Goal: Task Accomplishment & Management: Manage account settings

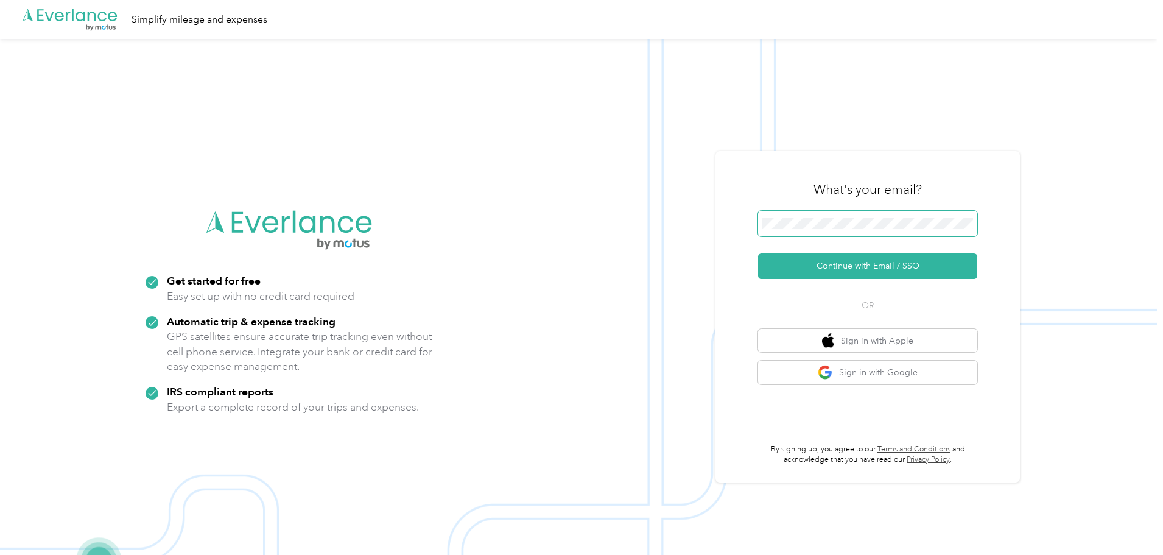
click at [796, 235] on span at bounding box center [867, 224] width 219 height 26
click at [758, 253] on button "Continue with Email / SSO" at bounding box center [867, 266] width 219 height 26
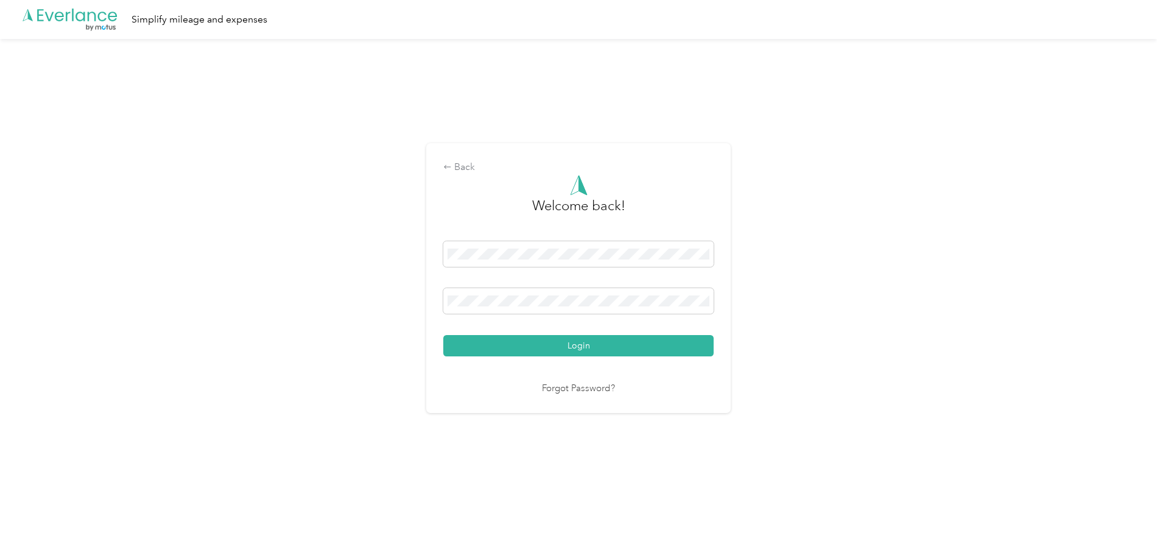
click at [443, 335] on button "Login" at bounding box center [578, 345] width 270 height 21
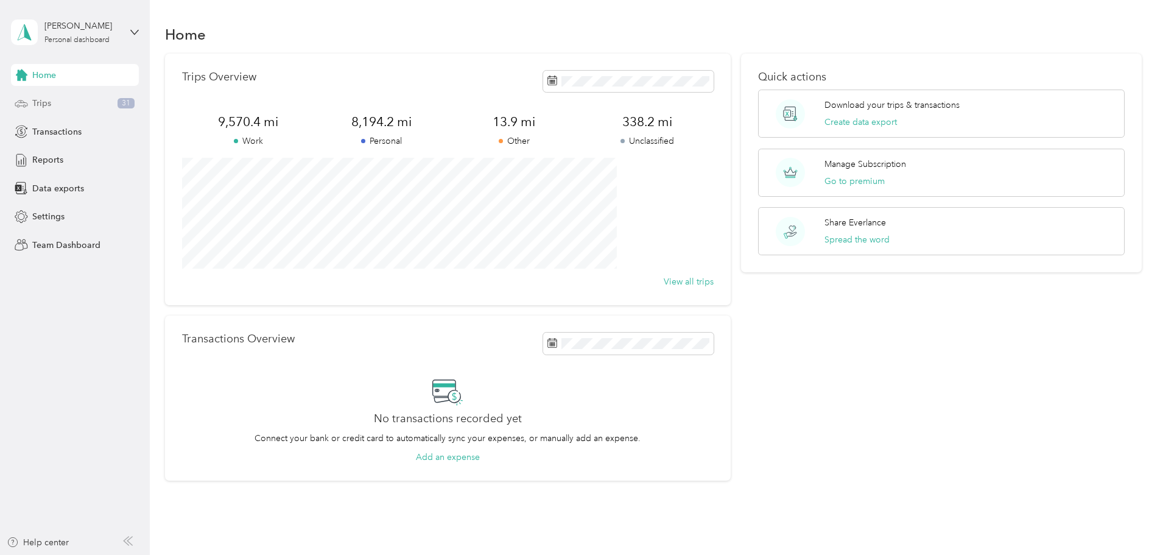
click at [42, 105] on span "Trips" at bounding box center [41, 103] width 19 height 13
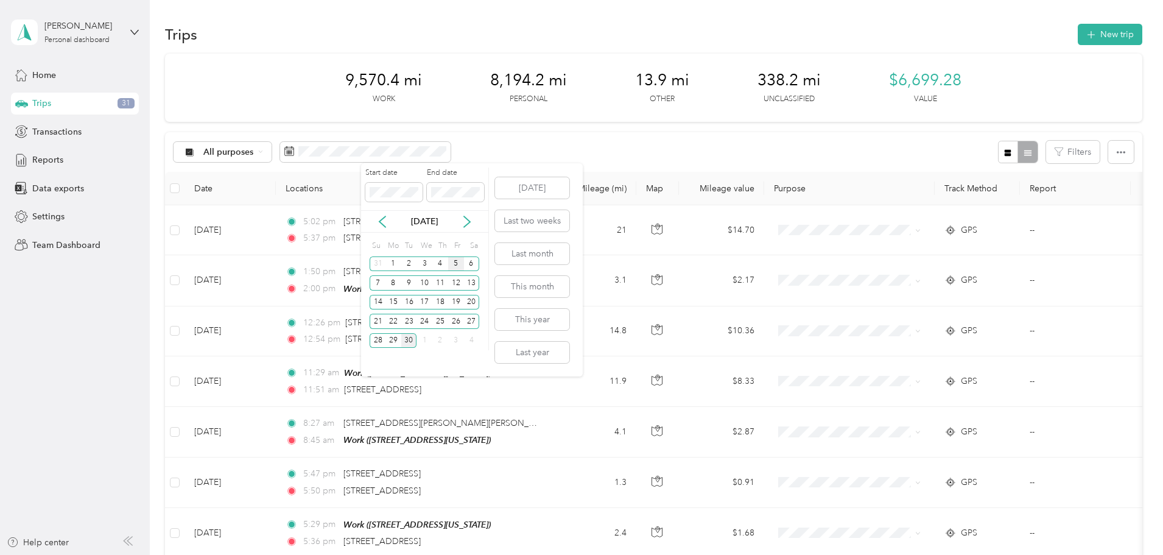
click at [457, 266] on div "5" at bounding box center [456, 263] width 16 height 15
click at [460, 298] on div "19" at bounding box center [456, 302] width 16 height 15
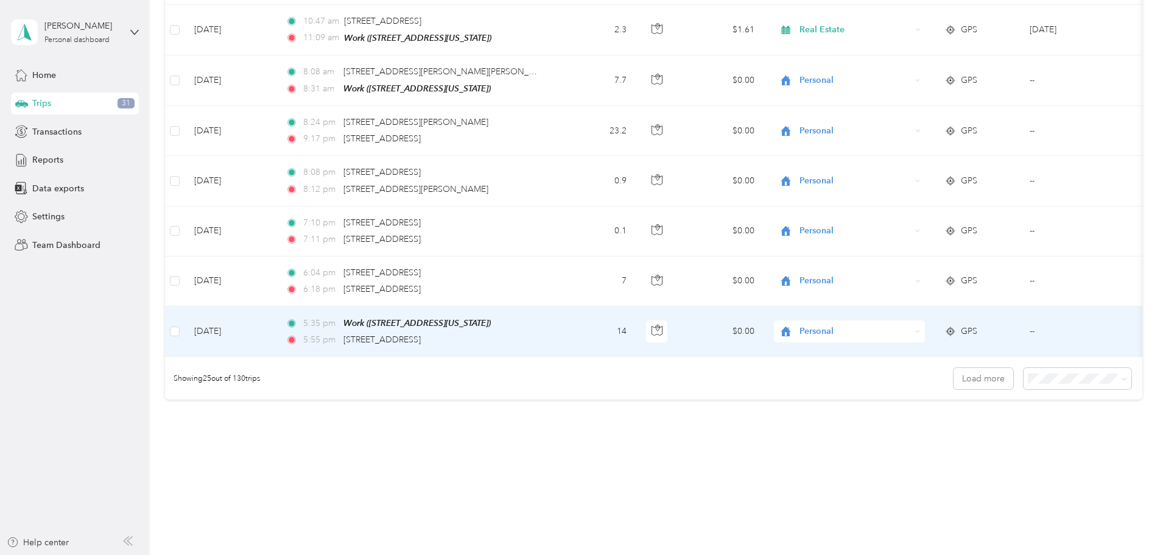
scroll to position [1123, 0]
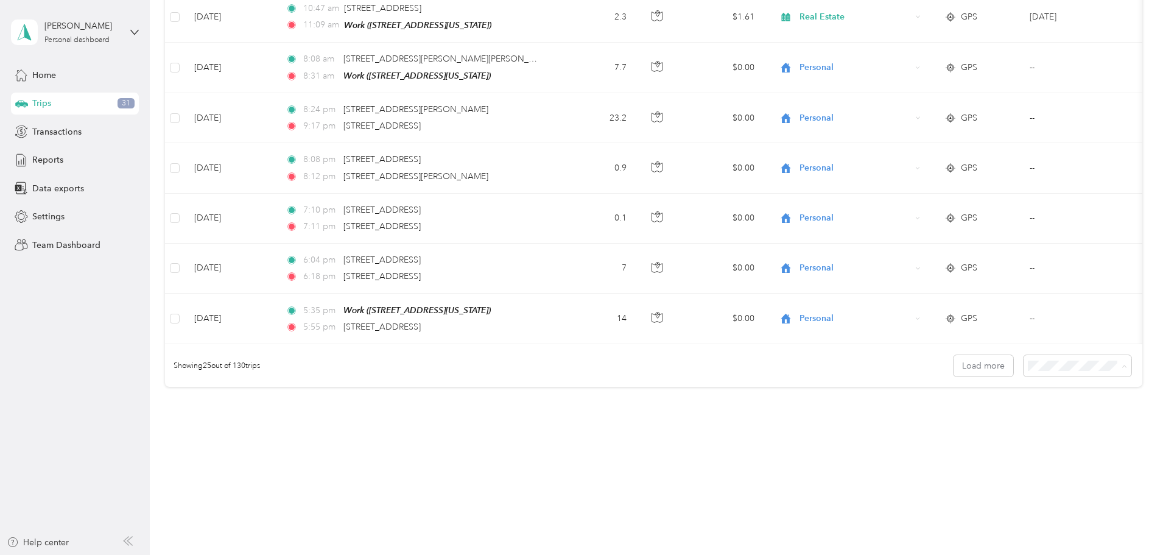
click at [978, 430] on div "100 per load" at bounding box center [993, 430] width 91 height 13
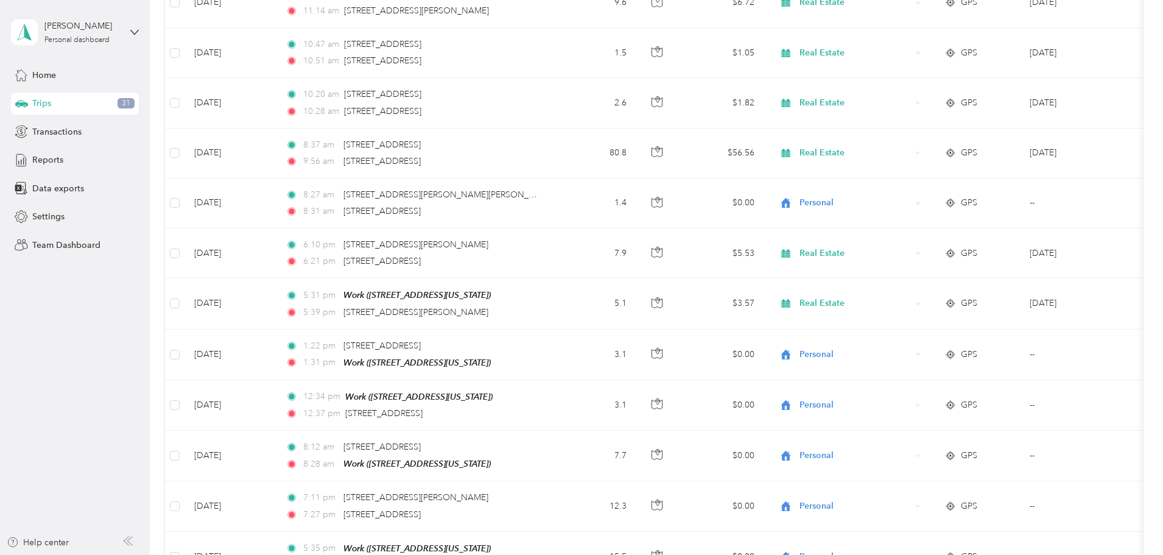
scroll to position [4878, 0]
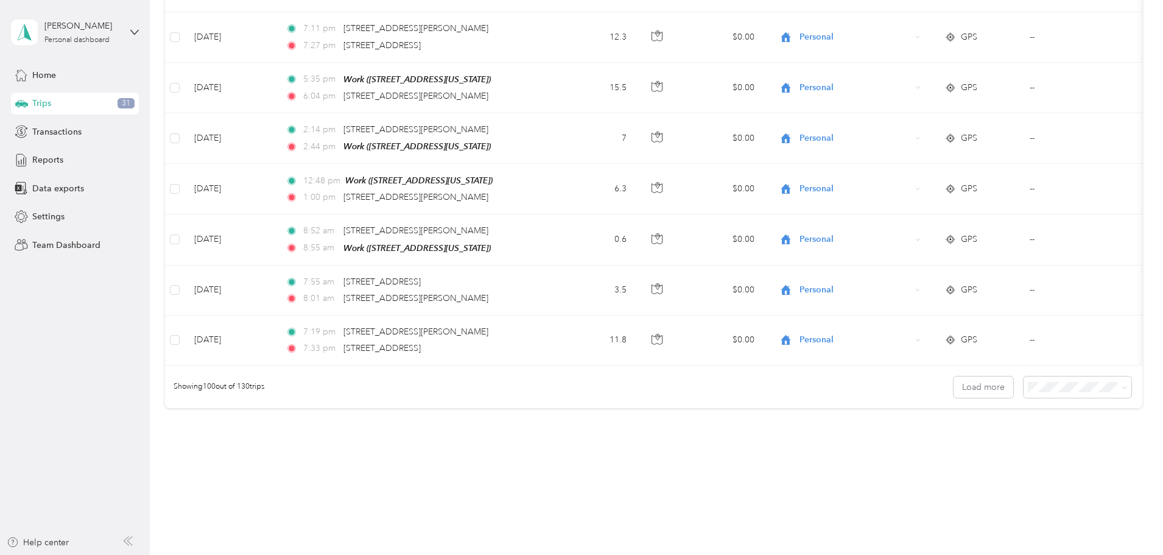
drag, startPoint x: 1066, startPoint y: 273, endPoint x: 1066, endPoint y: 499, distance: 226.5
click at [953, 376] on button "Load more" at bounding box center [983, 386] width 60 height 21
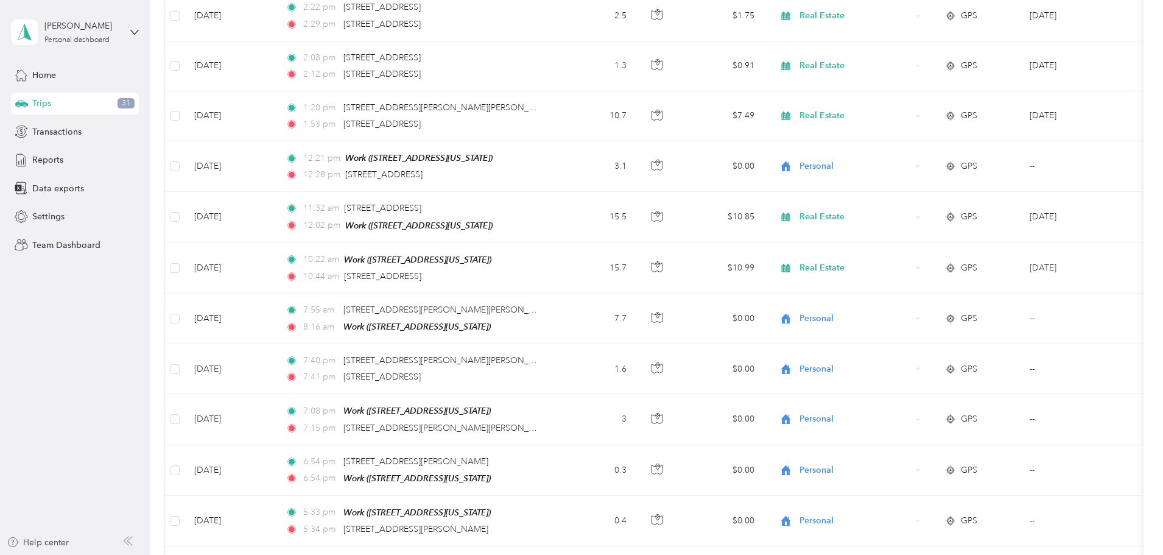
scroll to position [0, 0]
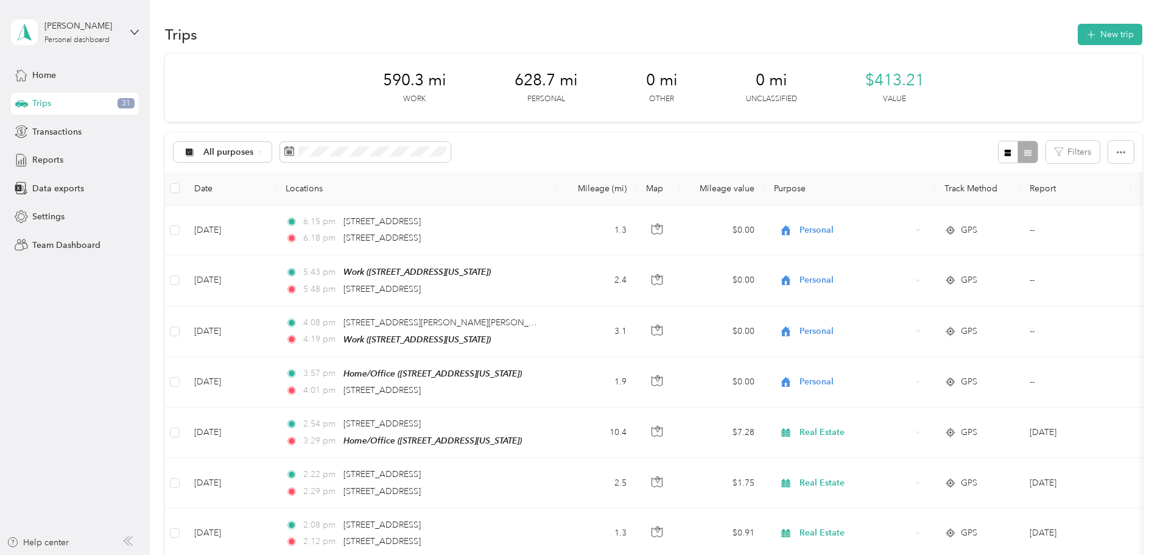
drag, startPoint x: 662, startPoint y: 220, endPoint x: 679, endPoint y: 21, distance: 199.2
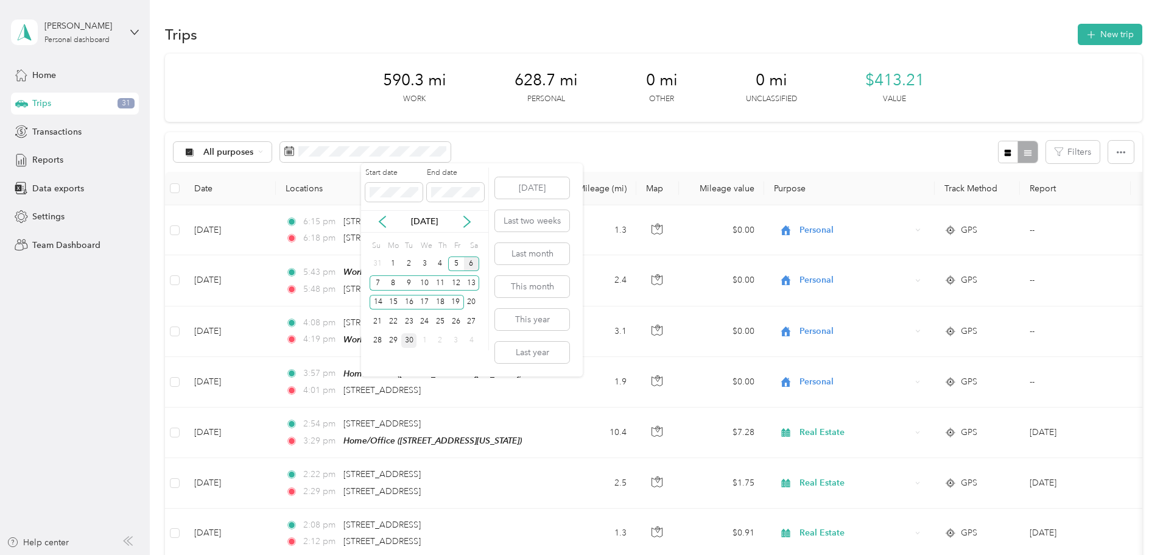
click at [472, 265] on div "6" at bounding box center [472, 263] width 16 height 15
click at [459, 297] on div "19" at bounding box center [456, 302] width 16 height 15
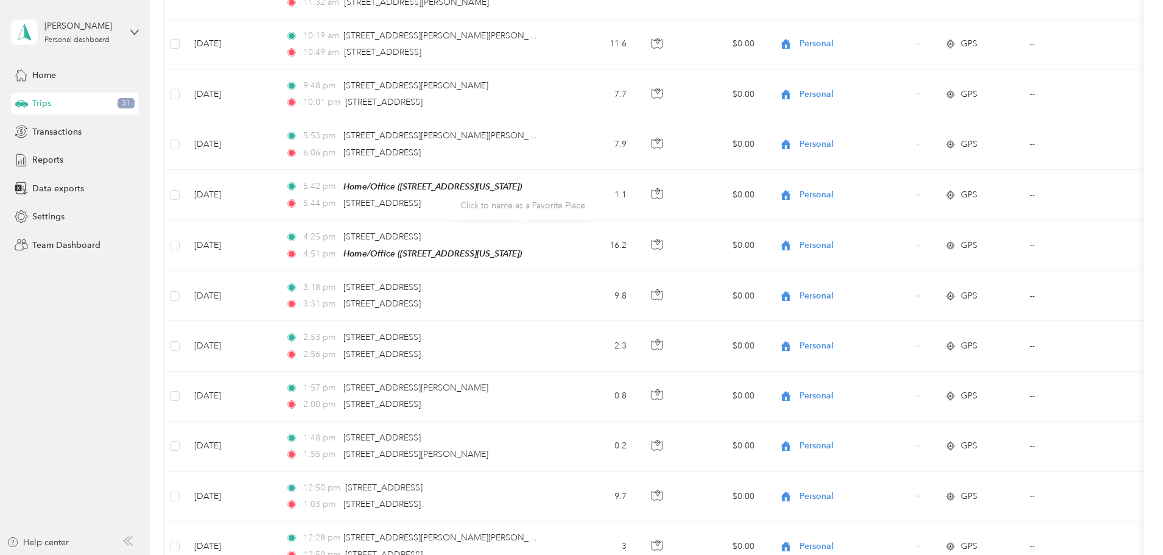
scroll to position [4878, 0]
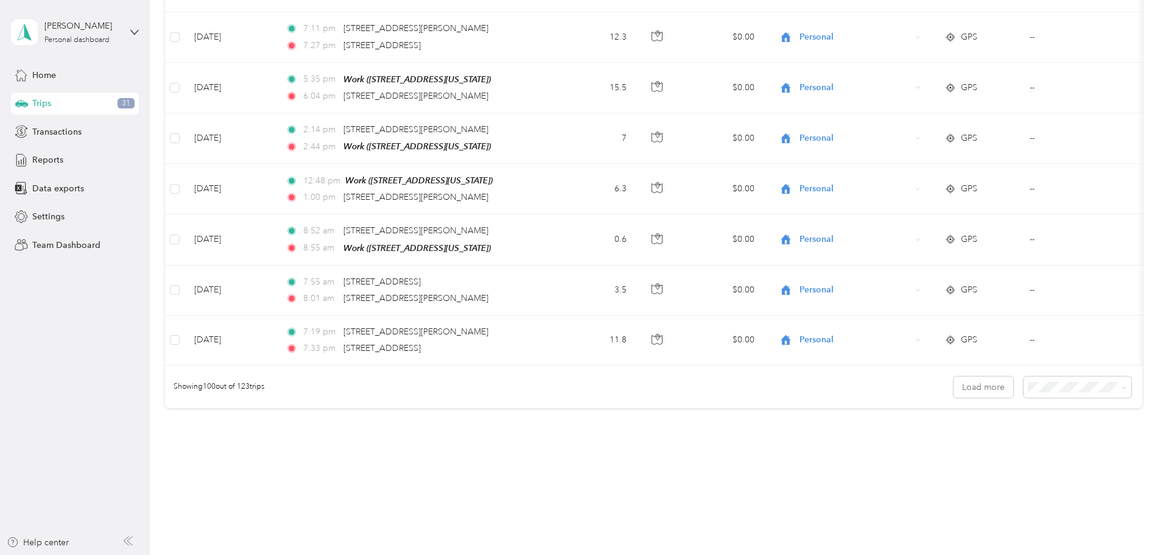
drag, startPoint x: 614, startPoint y: 231, endPoint x: 664, endPoint y: 540, distance: 313.3
click at [953, 376] on button "Load more" at bounding box center [983, 386] width 60 height 21
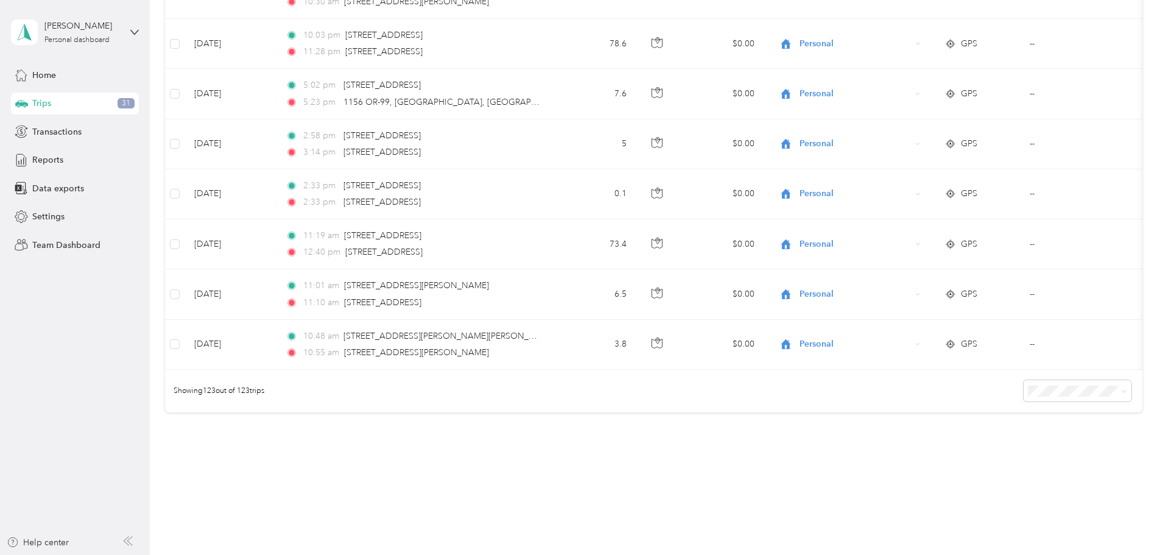
drag, startPoint x: 703, startPoint y: 312, endPoint x: 679, endPoint y: 583, distance: 272.0
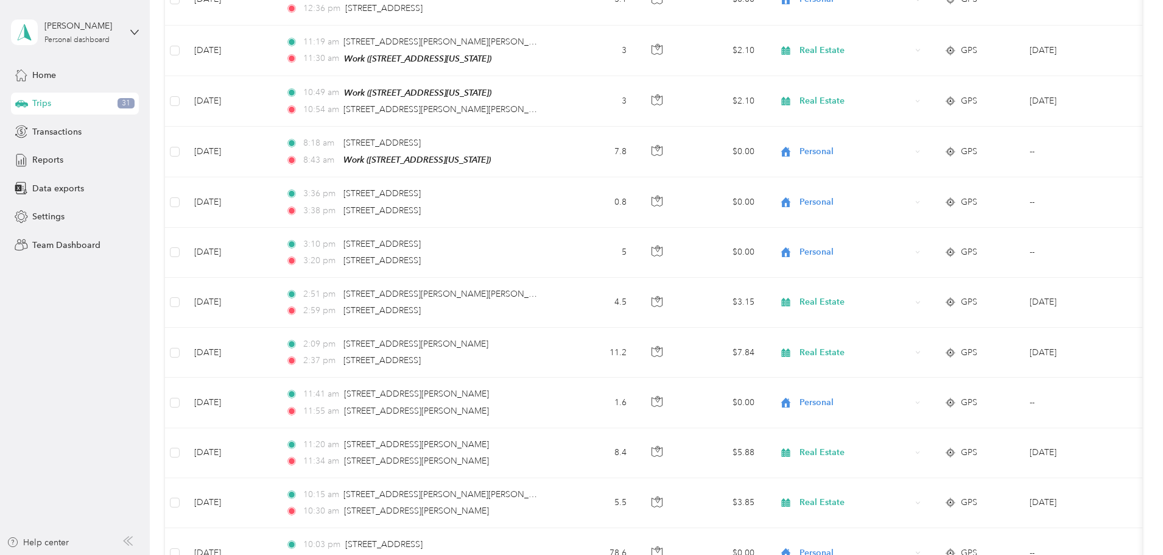
scroll to position [5604, 0]
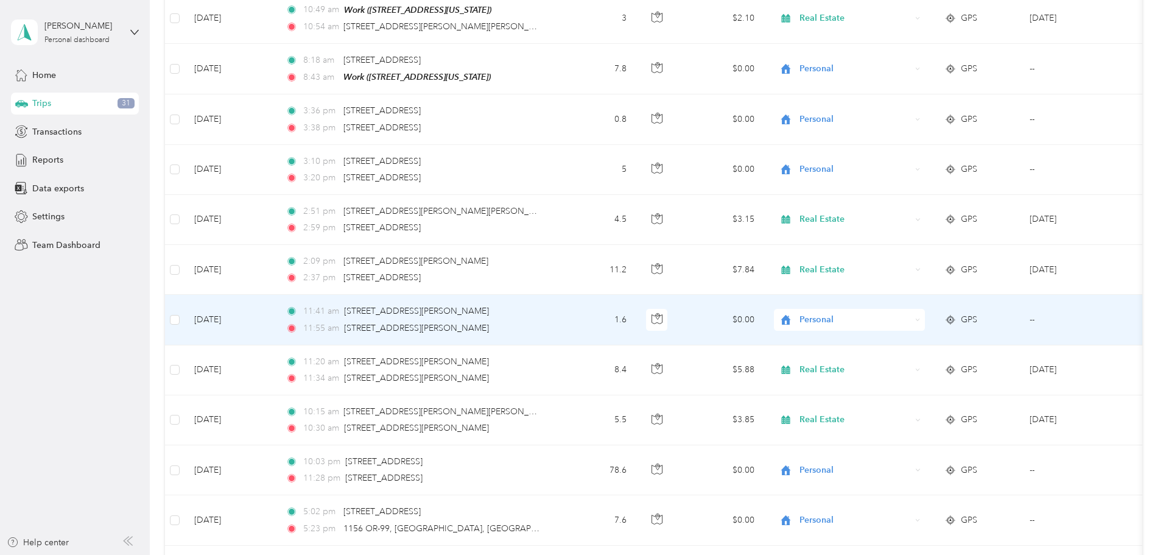
click at [883, 309] on div "Personal" at bounding box center [849, 320] width 151 height 22
click at [902, 350] on span "Real Estate" at bounding box center [941, 348] width 113 height 13
click at [662, 313] on icon "button" at bounding box center [656, 318] width 11 height 11
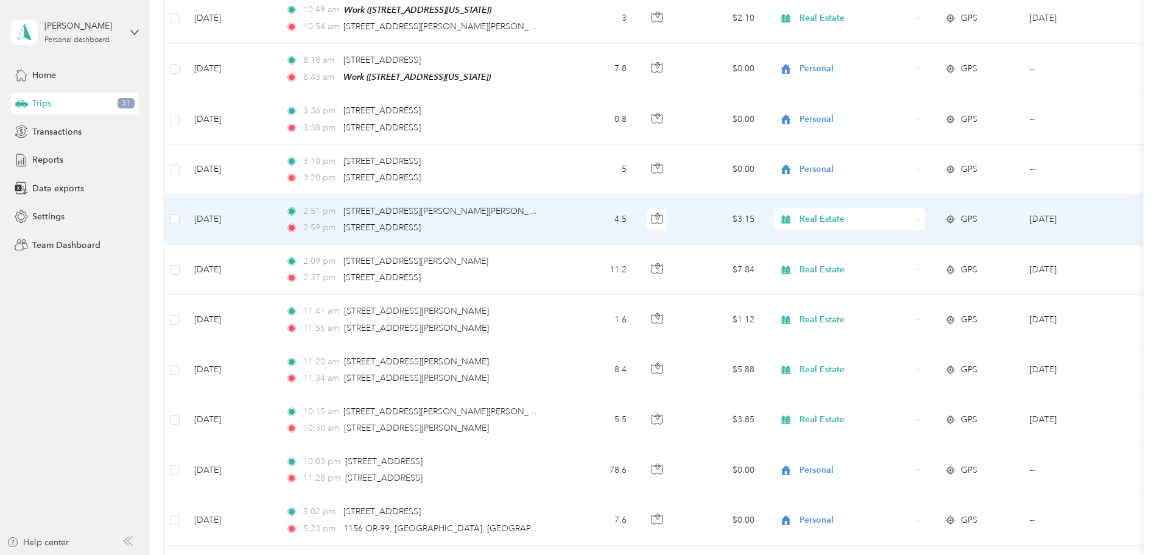
click at [911, 212] on span "Real Estate" at bounding box center [854, 218] width 111 height 13
click at [913, 225] on span "Personal" at bounding box center [941, 228] width 113 height 13
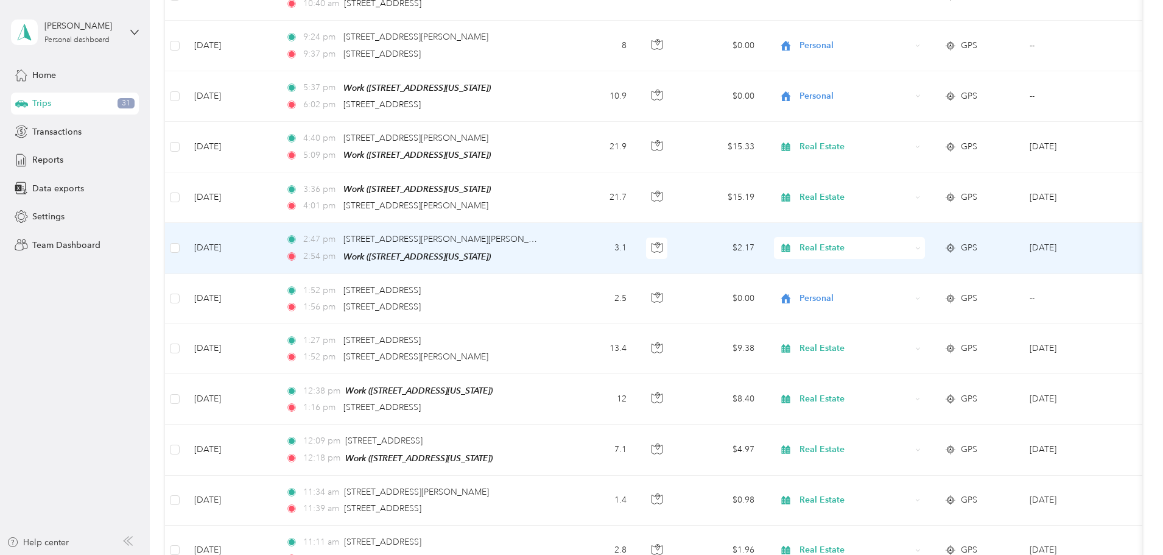
scroll to position [3229, 0]
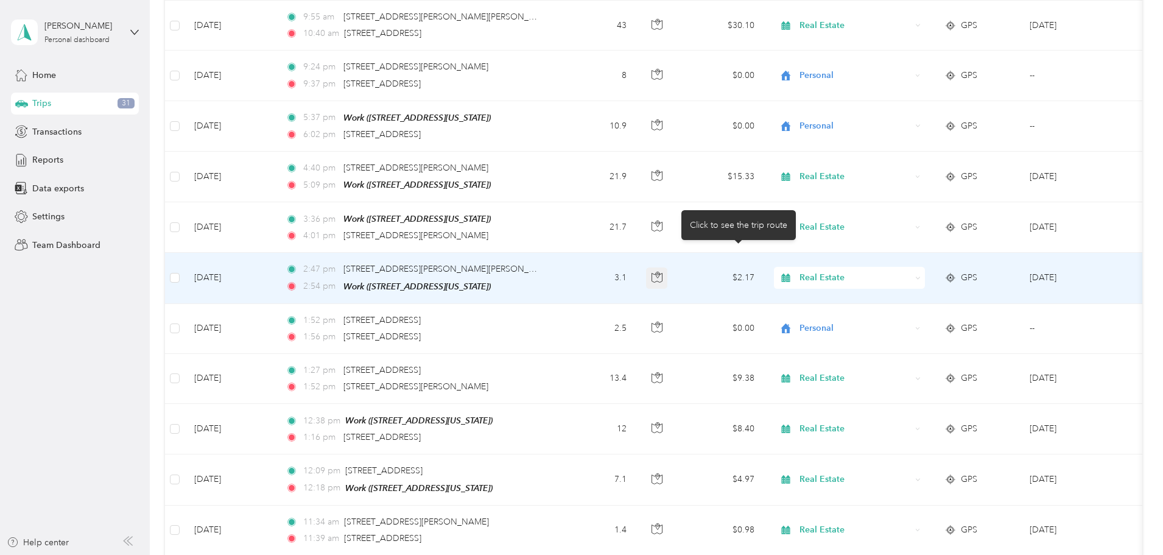
click at [668, 267] on button "button" at bounding box center [657, 278] width 22 height 22
click at [878, 267] on div "Real Estate" at bounding box center [849, 278] width 151 height 22
click at [890, 295] on span "Personal" at bounding box center [941, 295] width 113 height 13
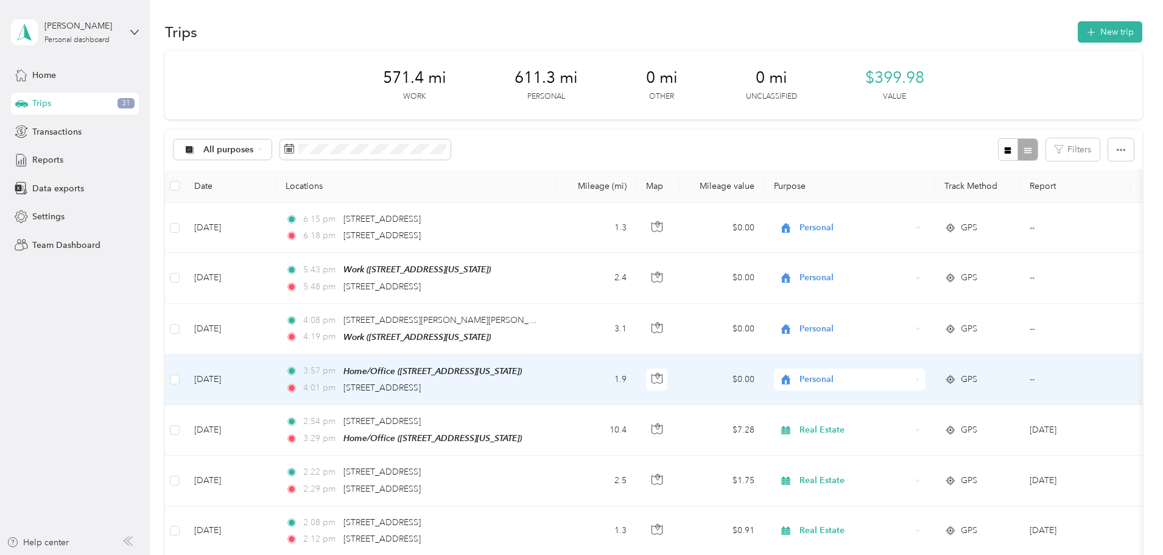
scroll to position [0, 0]
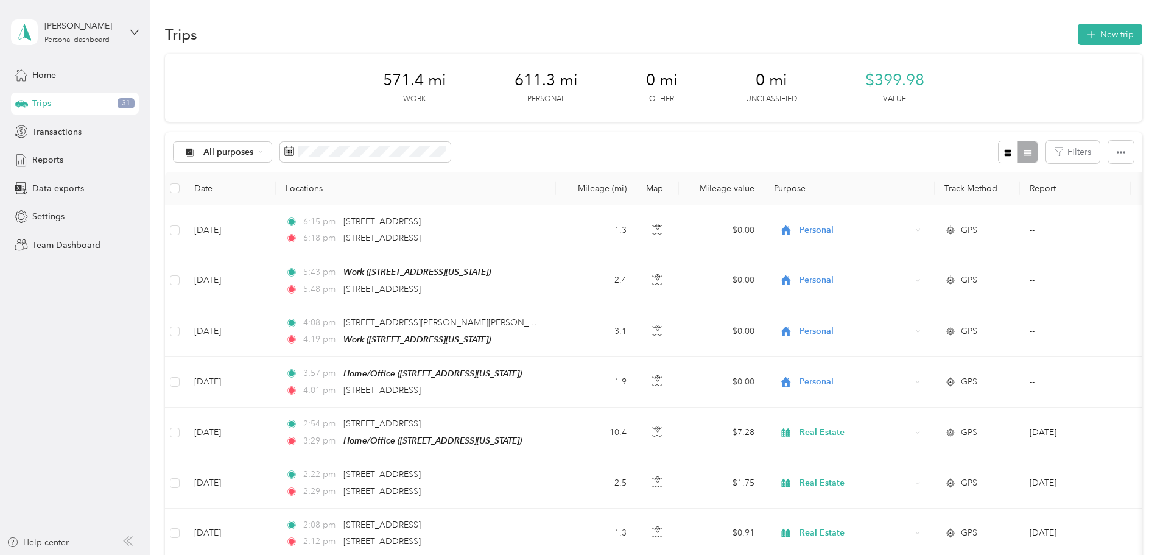
click at [732, 139] on div "All purposes Filters" at bounding box center [653, 152] width 977 height 40
